Goal: Task Accomplishment & Management: Manage account settings

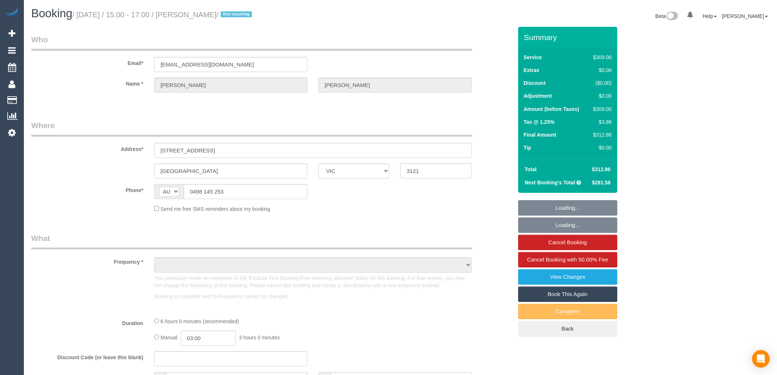
select select "VIC"
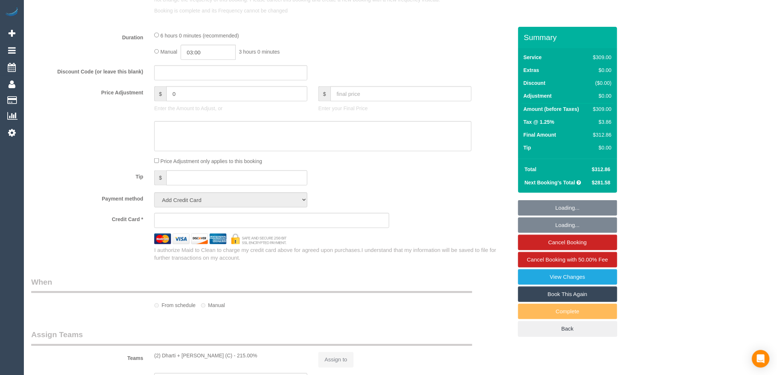
select select "string:stripe-pm_1S53kA2GScqysDRVN4RYpq7h"
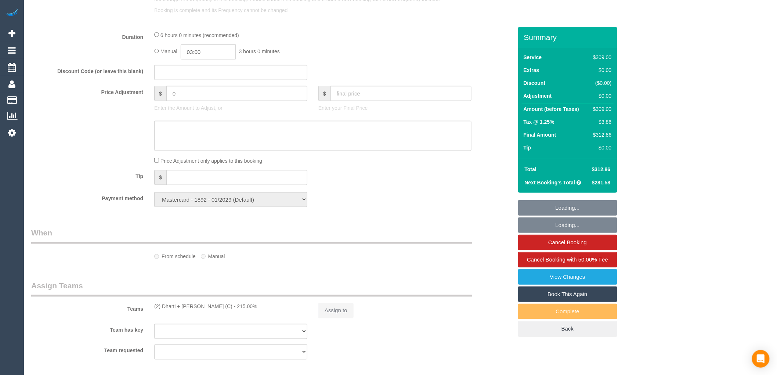
select select "number:28"
select select "number:14"
select select "number:20"
select select "number:24"
select select "number:34"
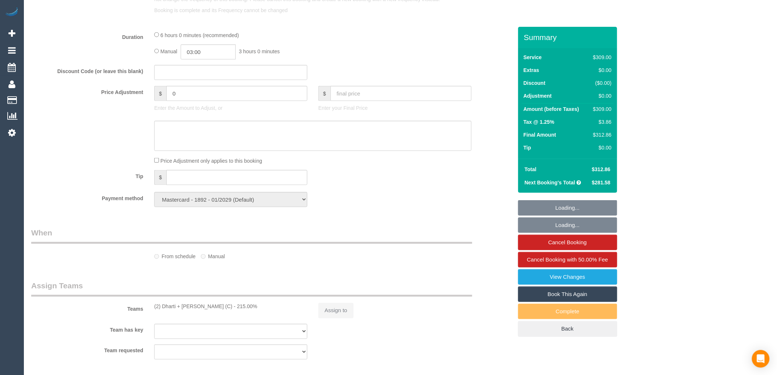
select select "number:13"
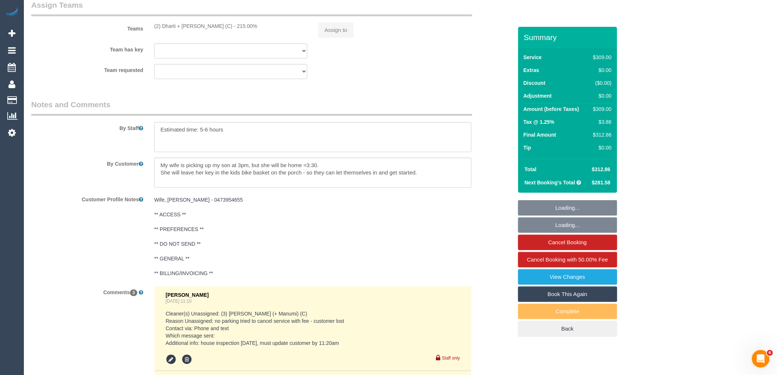
scroll to position [1430, 0]
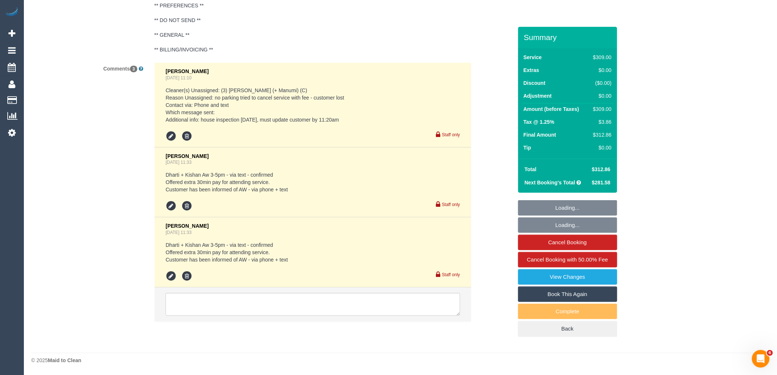
select select "object:2182"
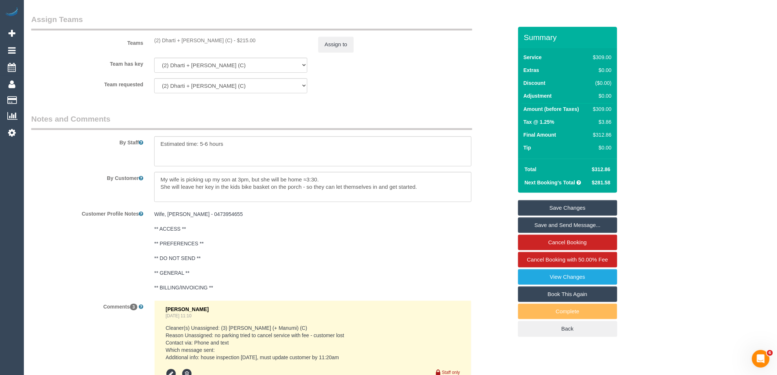
scroll to position [900, 0]
